Goal: Transaction & Acquisition: Purchase product/service

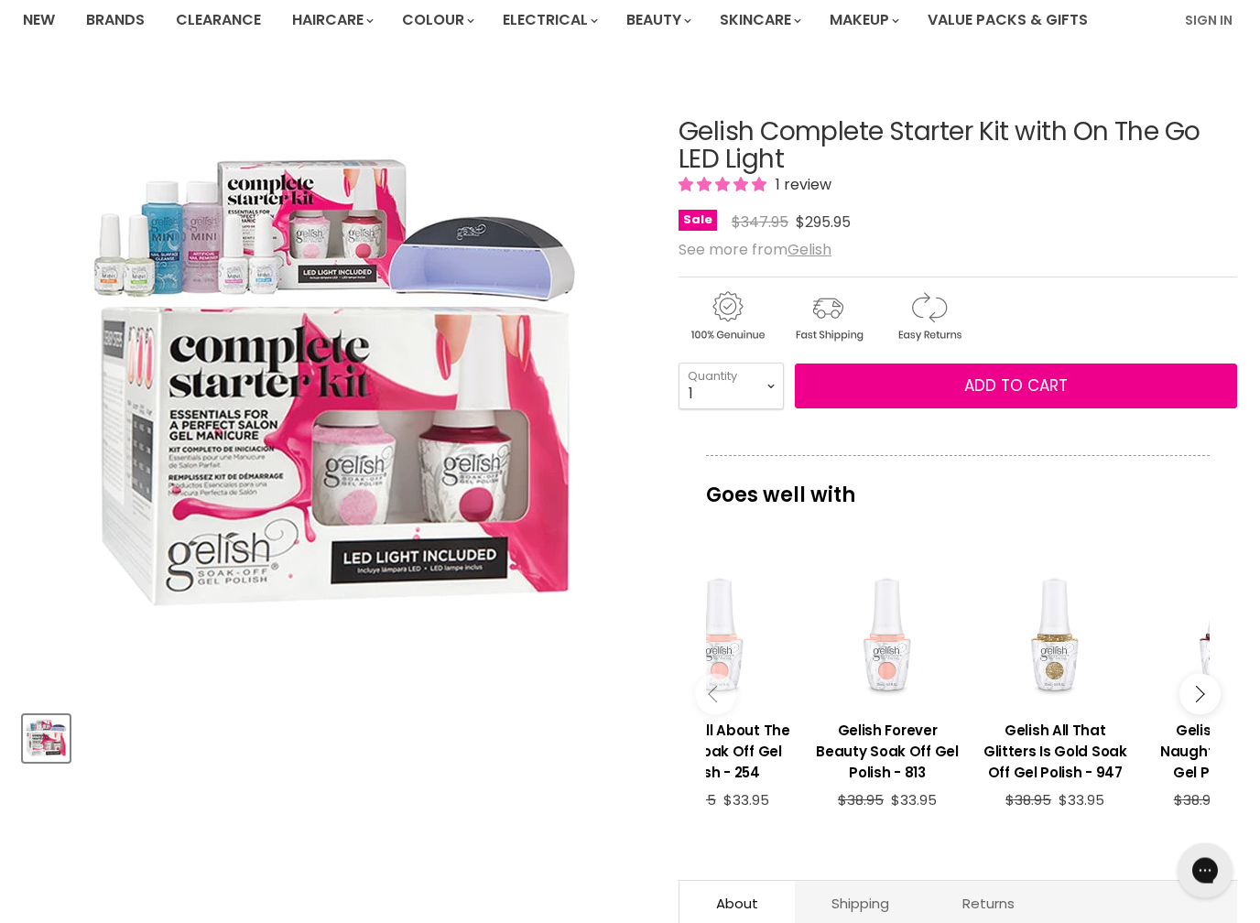
scroll to position [157, 0]
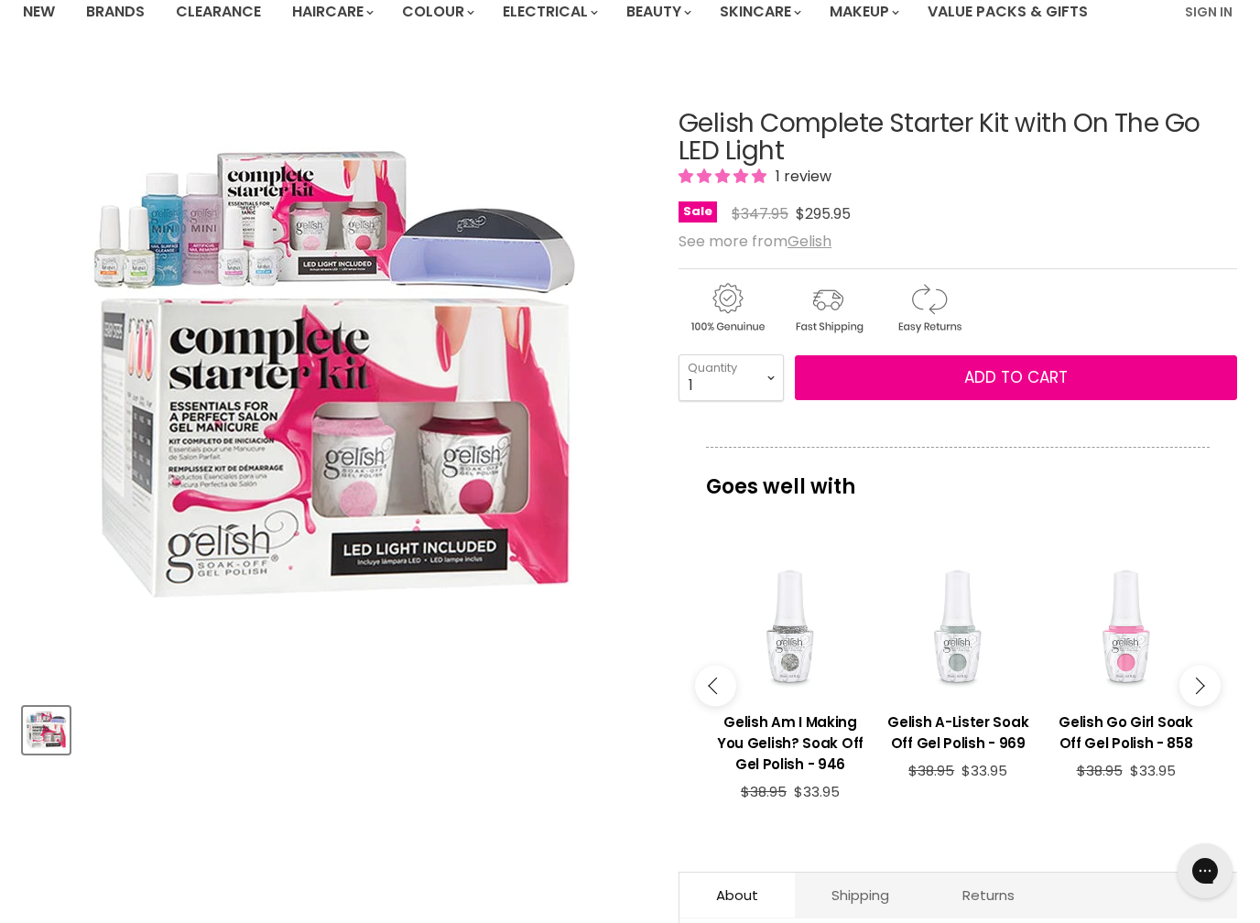
click at [1098, 664] on div "Main content" at bounding box center [1125, 622] width 149 height 149
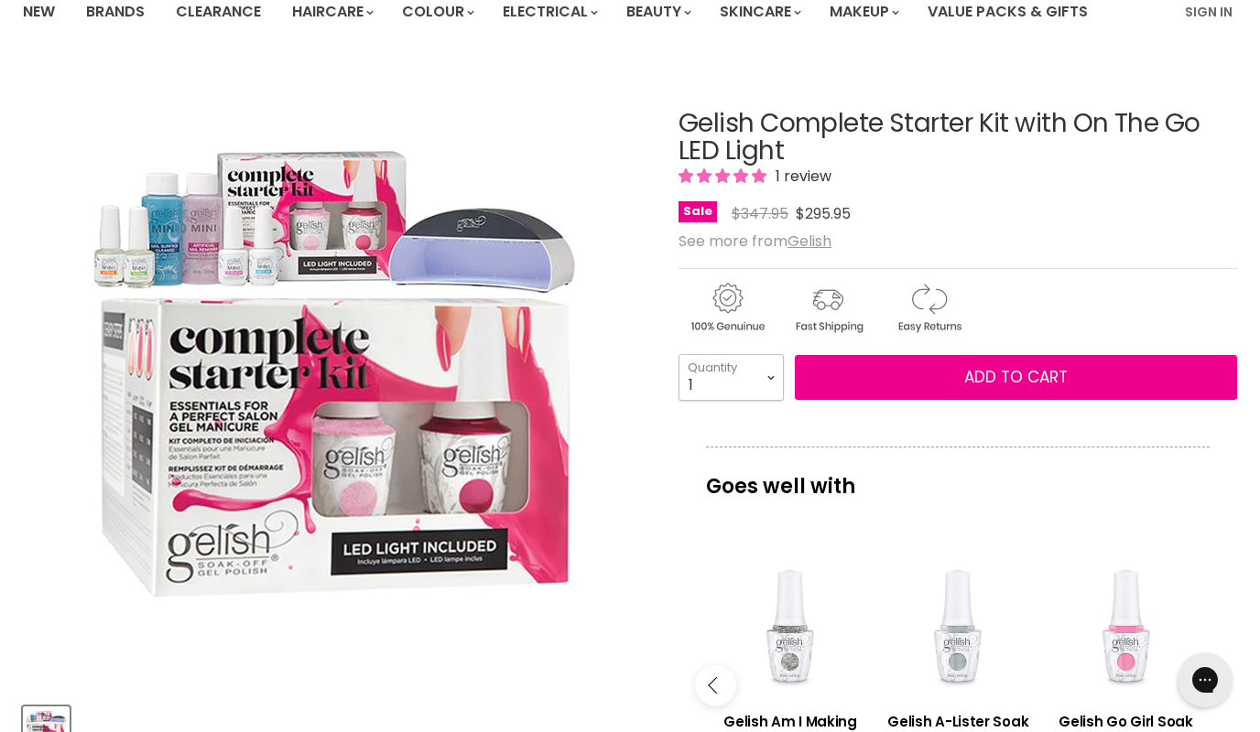
click at [775, 376] on select "1 2 3 4 5 6 7 8 9 10+" at bounding box center [730, 377] width 105 height 46
click at [713, 378] on select "1 2 3 4 5 6 7 8 9 10+" at bounding box center [730, 377] width 105 height 46
select select "8"
type input "8"
click at [680, 382] on select "1 2 3 4 5 6 7 8 9 10+" at bounding box center [730, 377] width 105 height 46
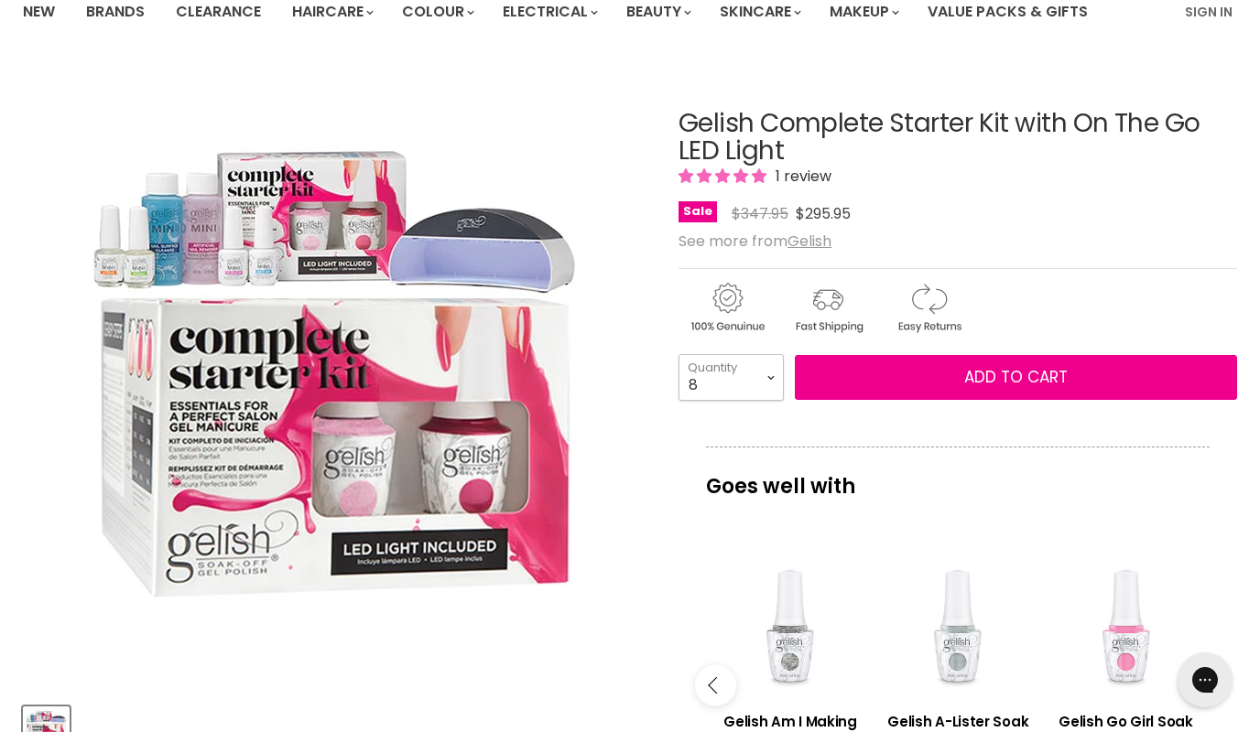
select select "1"
type input "1"
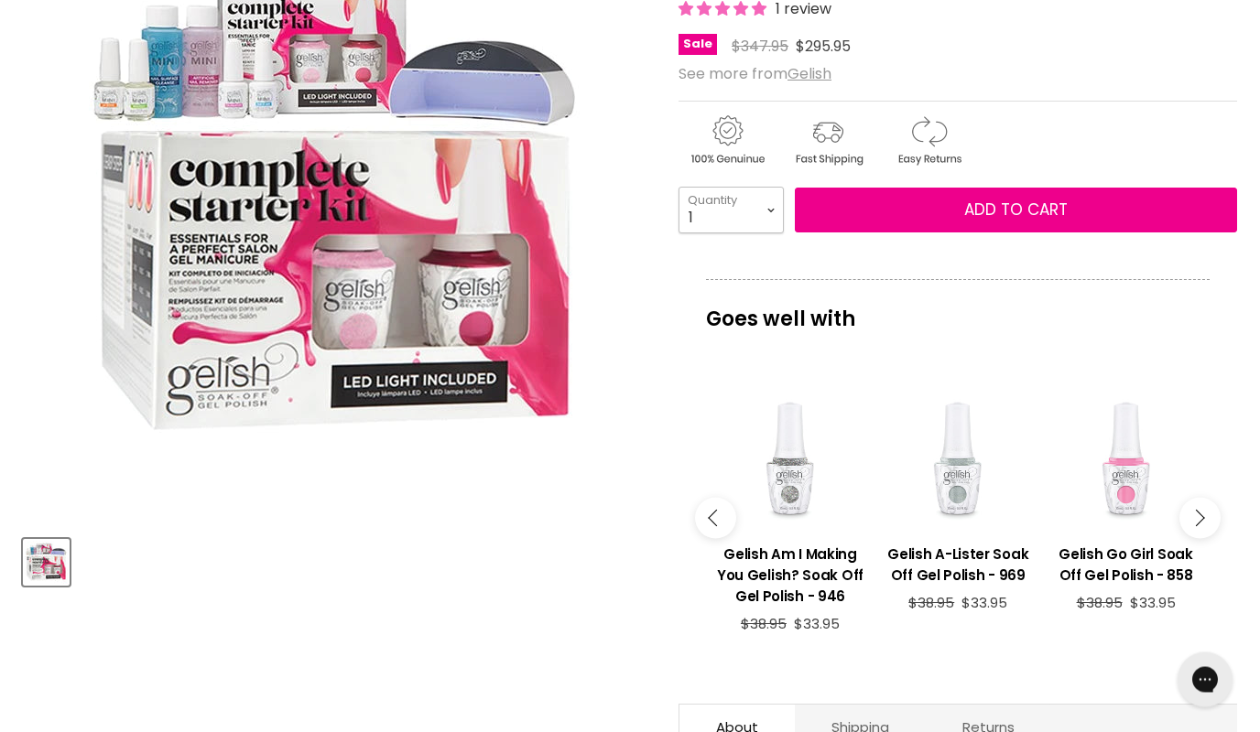
scroll to position [0, 0]
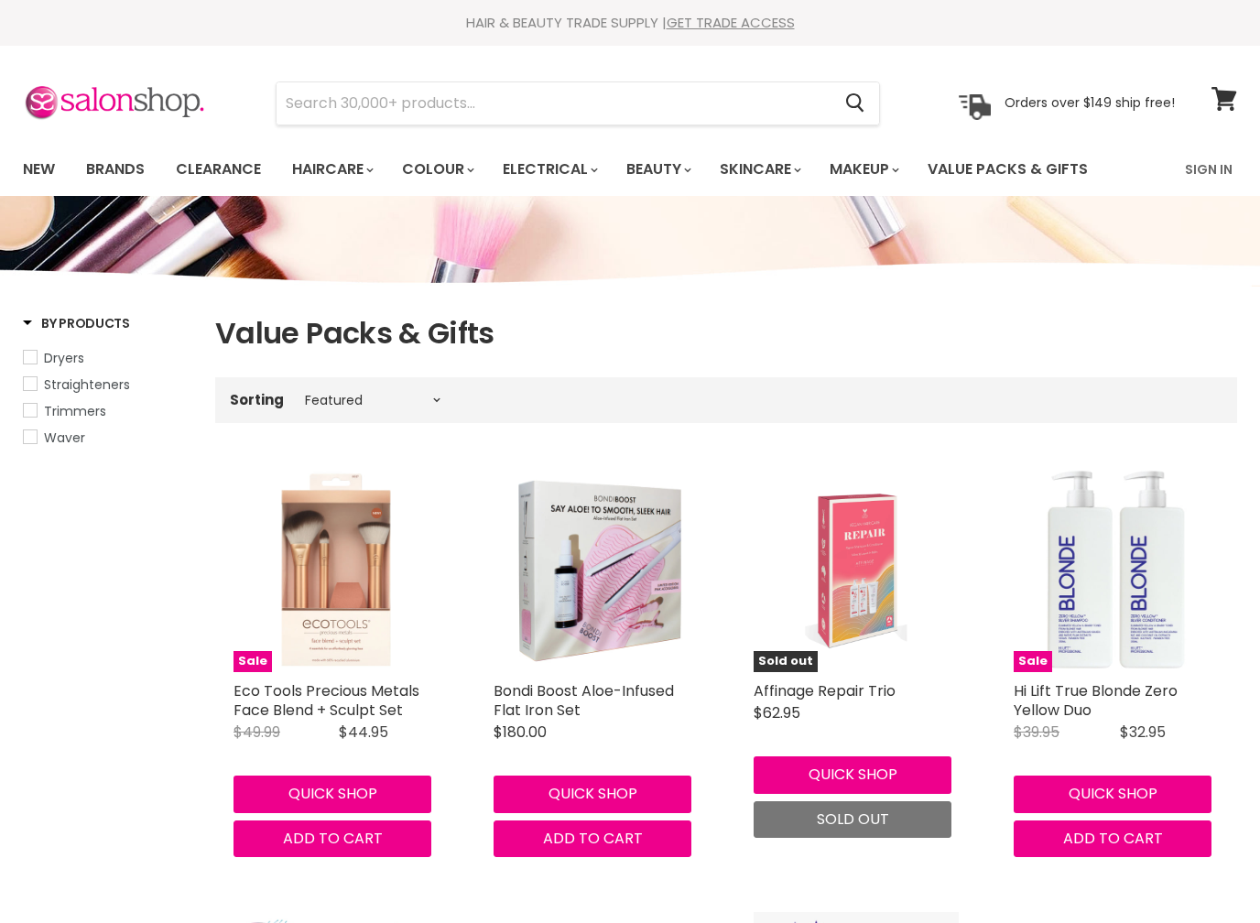
select select "manual"
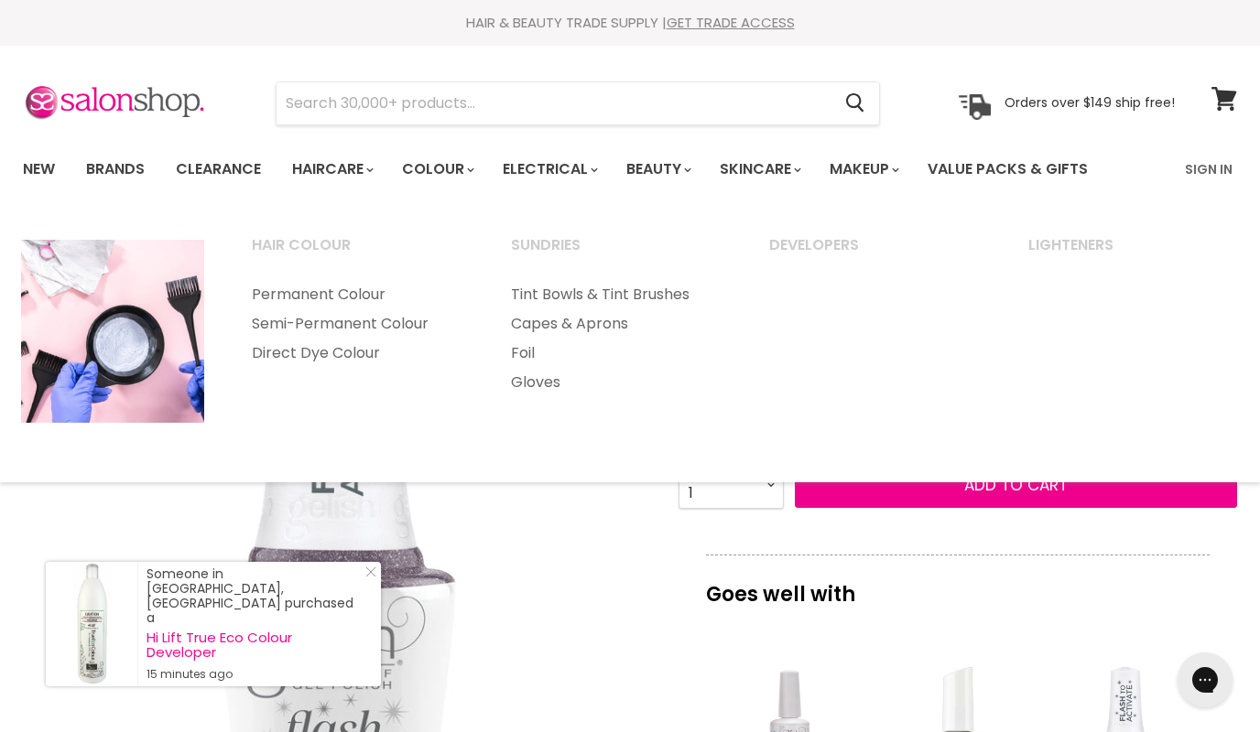
click at [958, 340] on ul "Hair Colour Permanent Colour Semi-Permanent Colour" at bounding box center [629, 339] width 1263 height 250
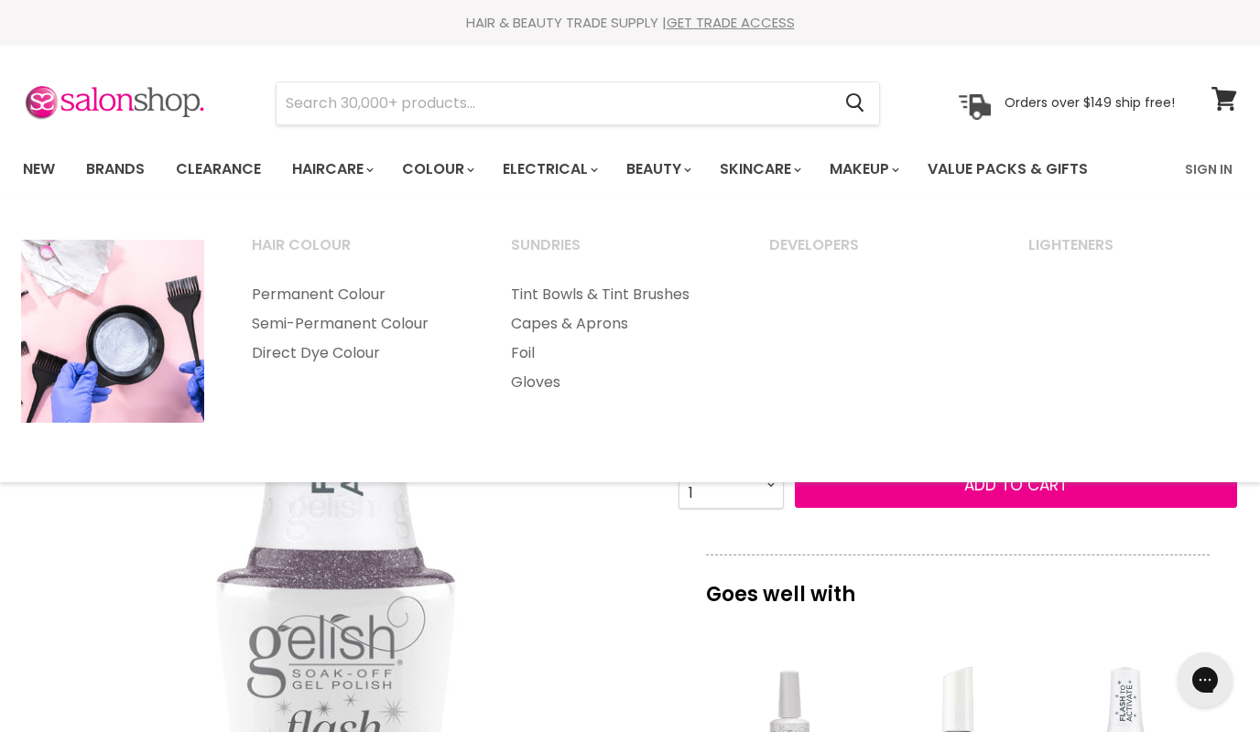
click at [30, 172] on link "New" at bounding box center [39, 169] width 60 height 38
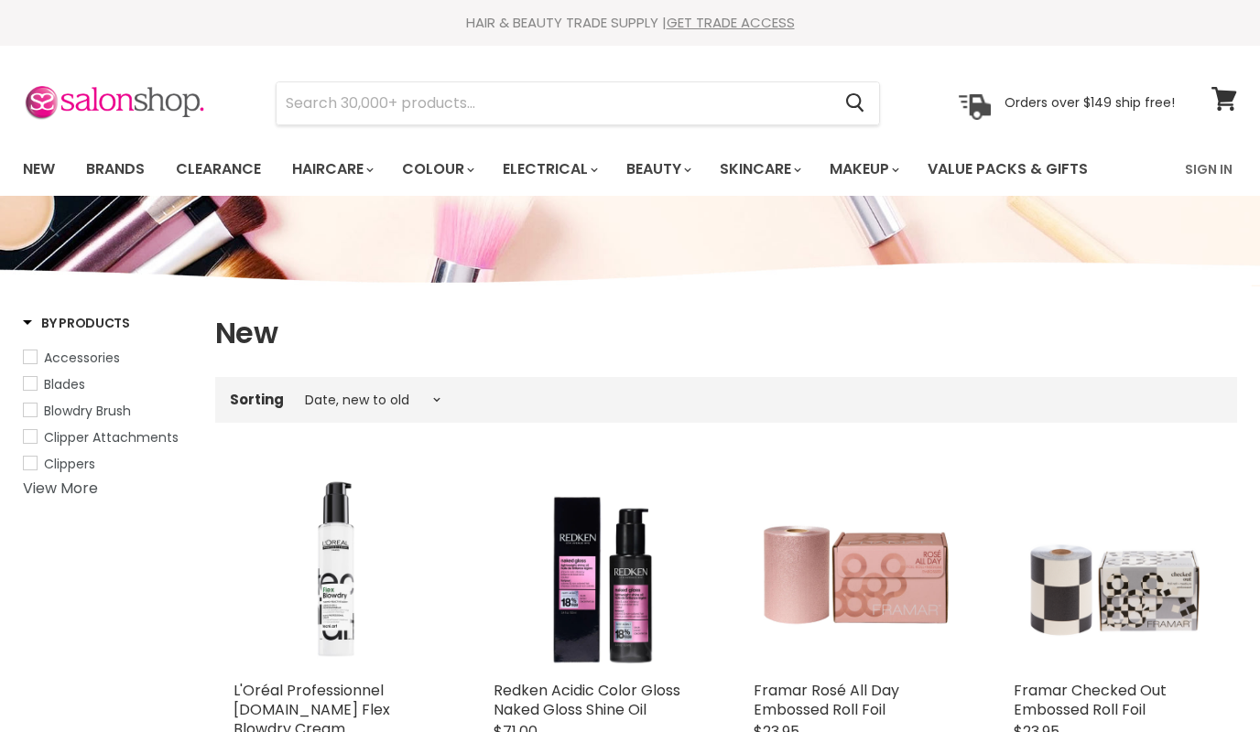
select select "created-descending"
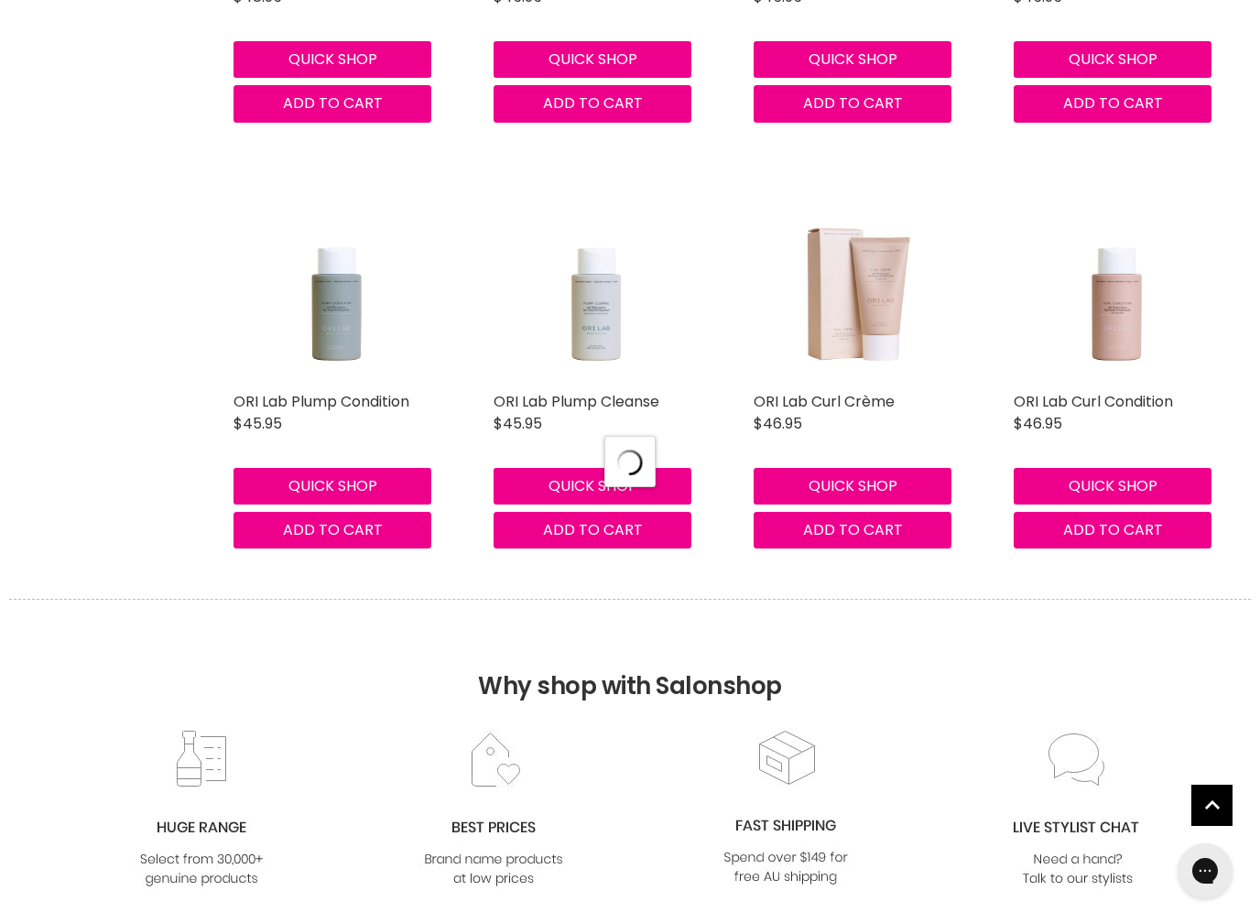
select select "created-descending"
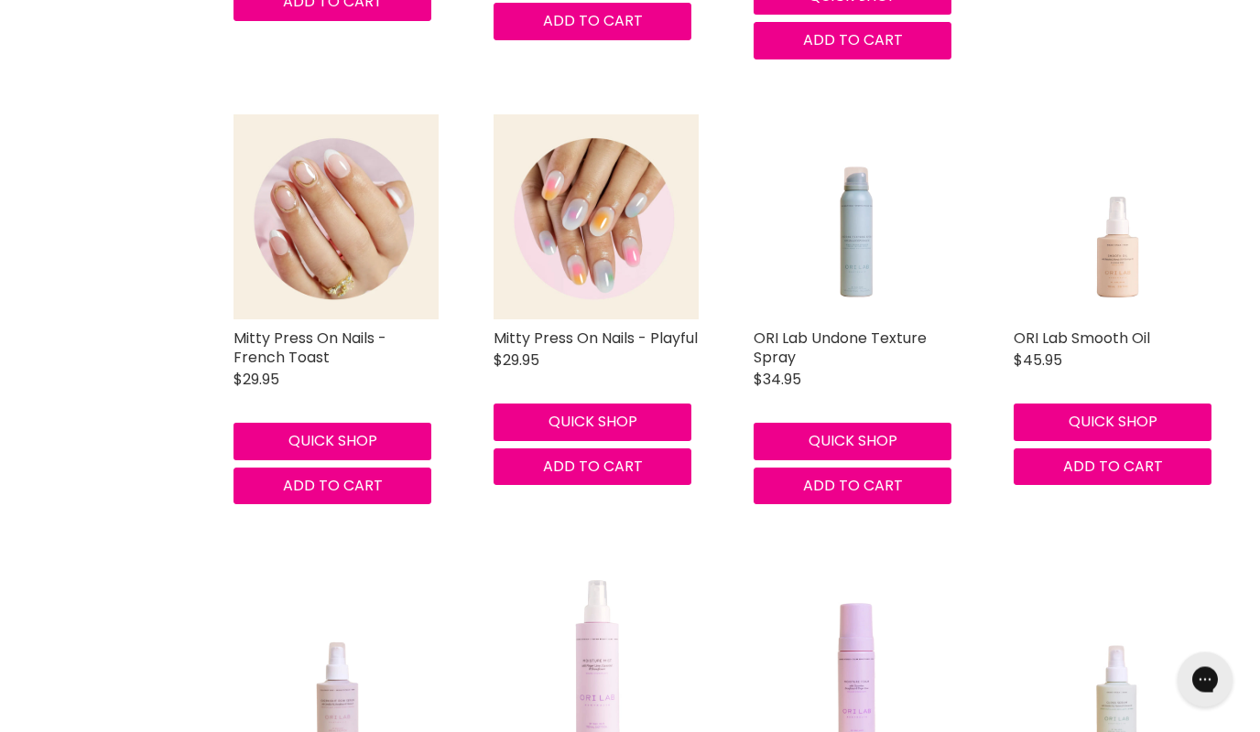
scroll to position [3554, 0]
